Goal: Find specific page/section: Find specific page/section

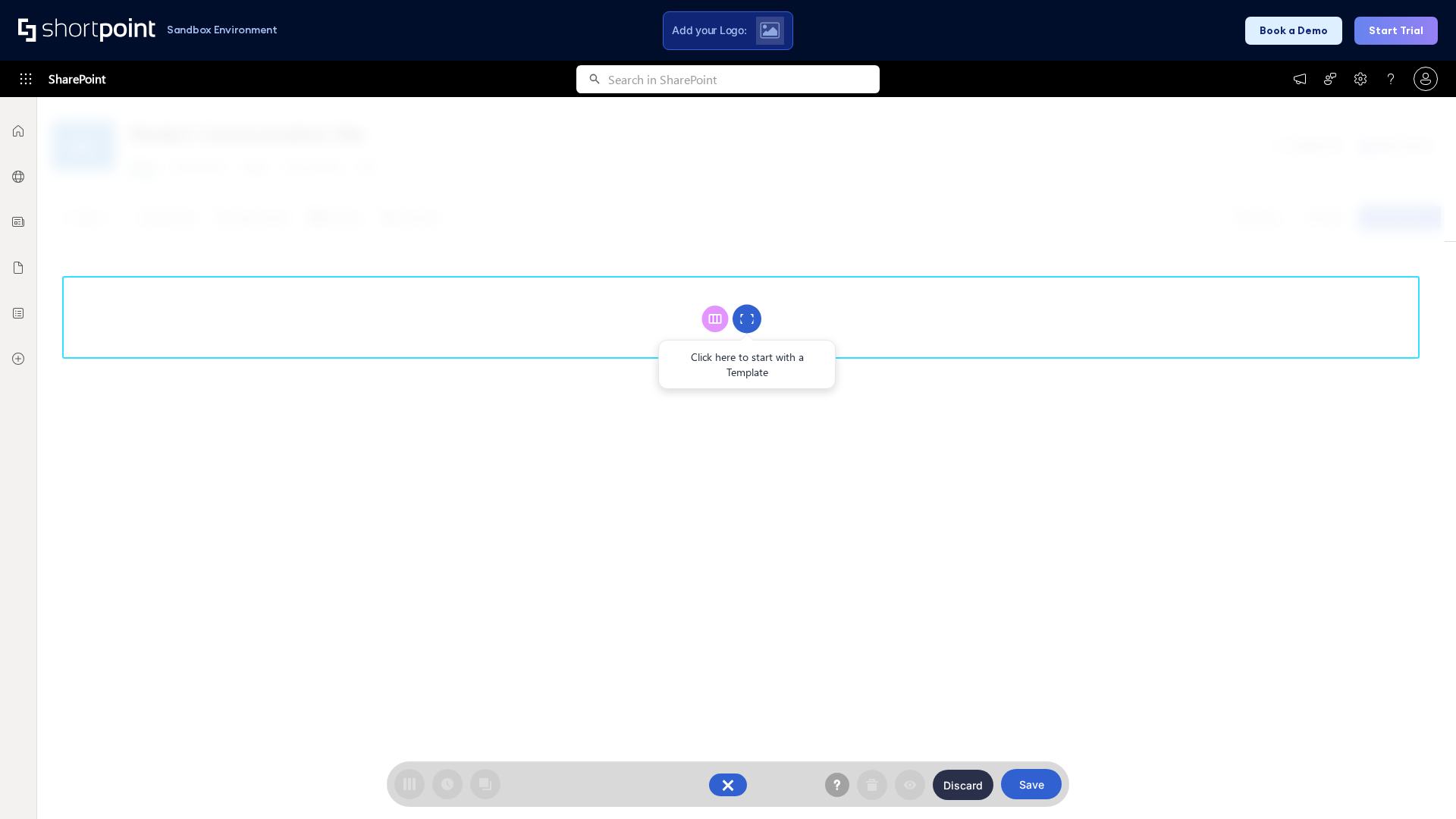
click at [747, 318] on circle at bounding box center [747, 319] width 29 height 29
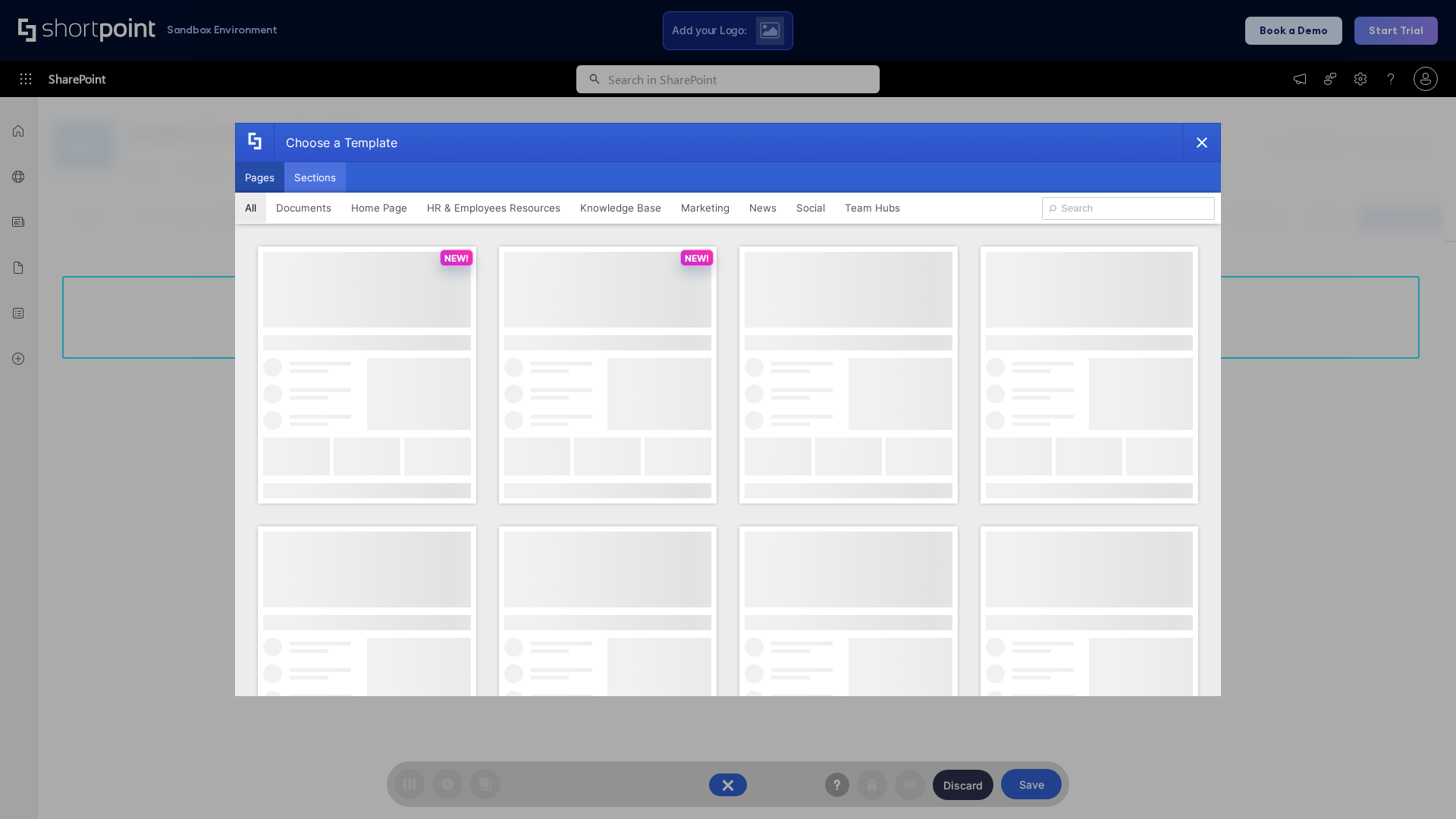
click at [314, 178] on button "Sections" at bounding box center [314, 177] width 61 height 30
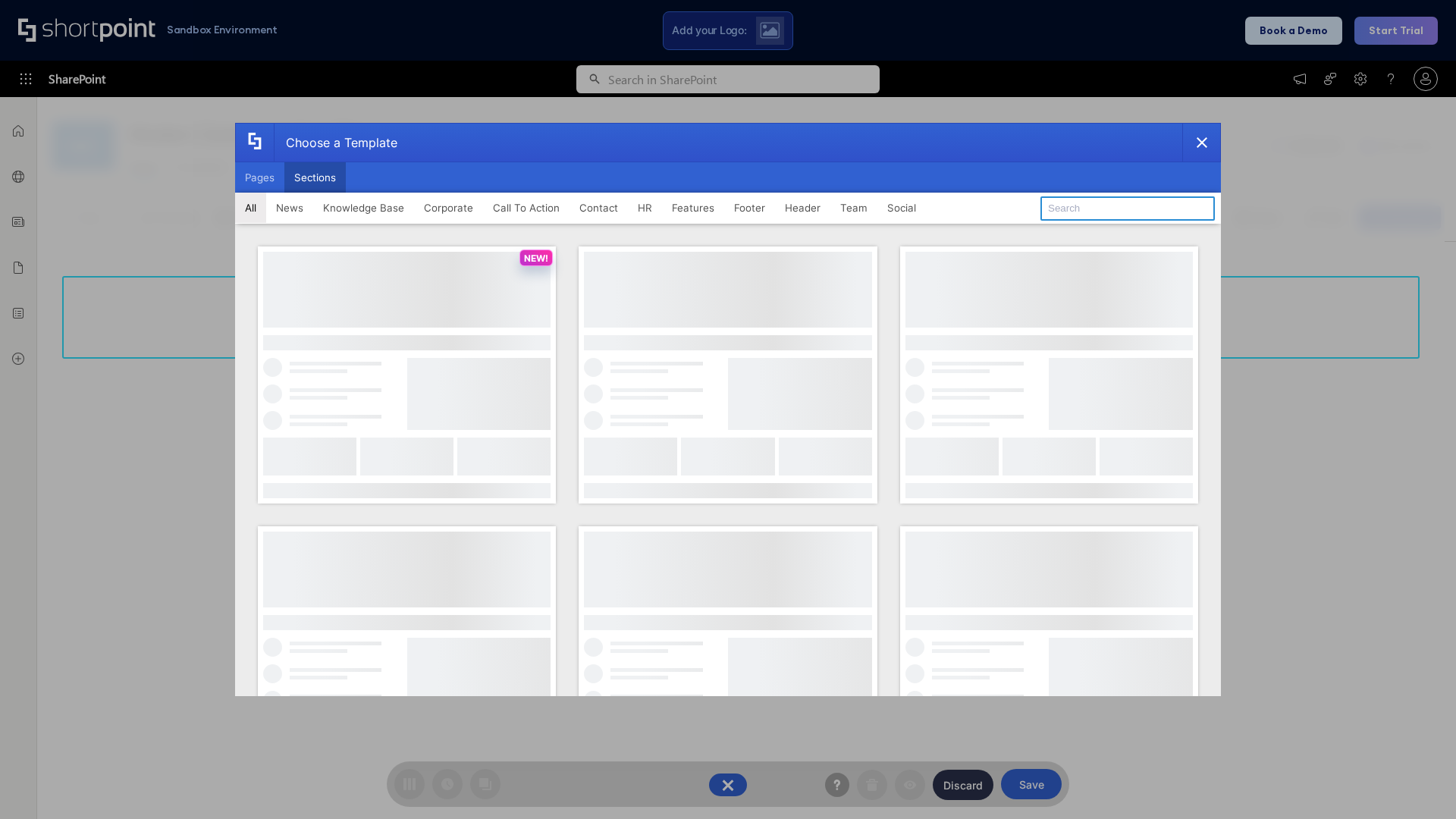
type input "Features Kit 2"
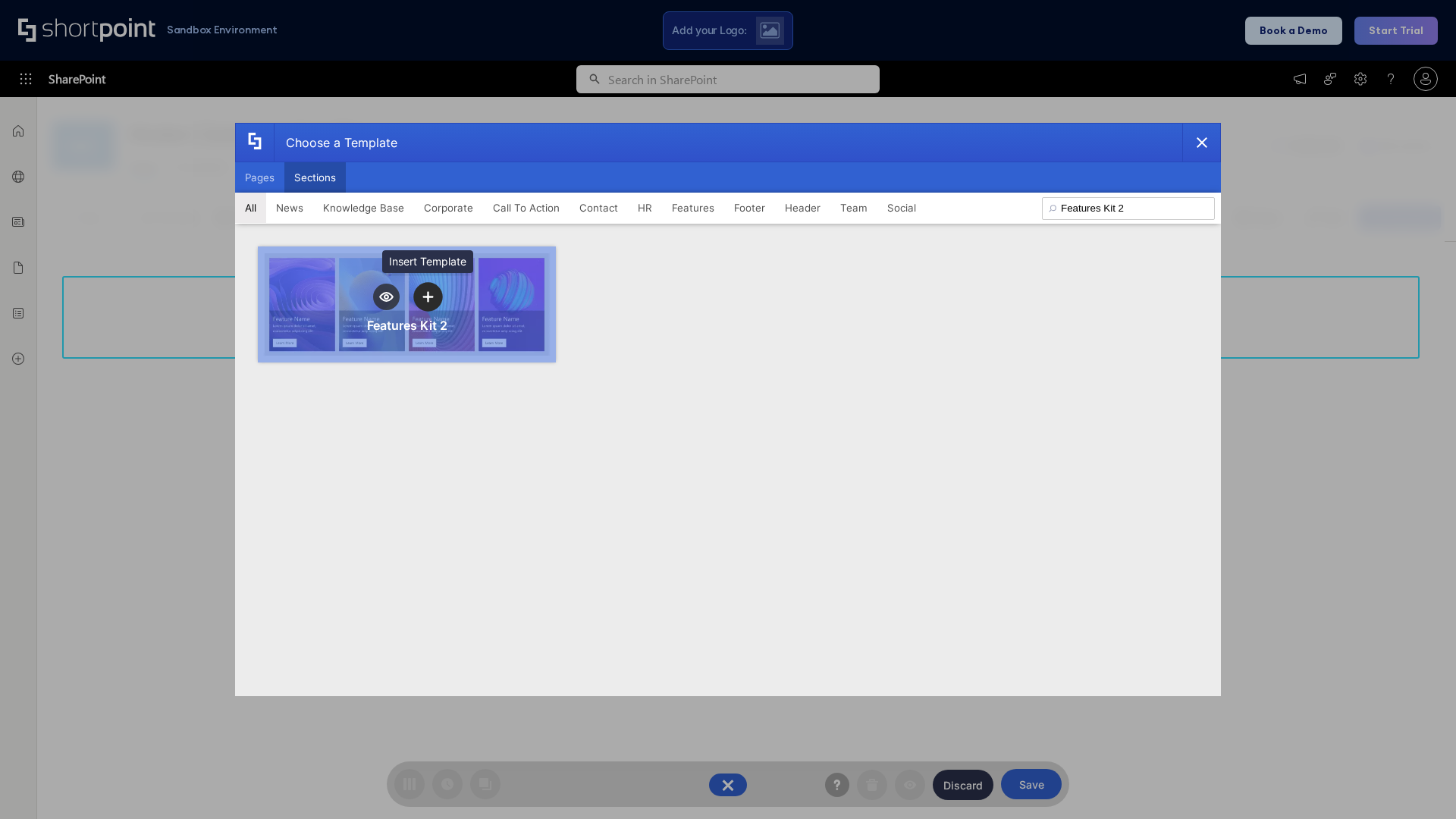
click at [428, 297] on icon "template selector" at bounding box center [428, 297] width 11 height 11
